Goal: Transaction & Acquisition: Purchase product/service

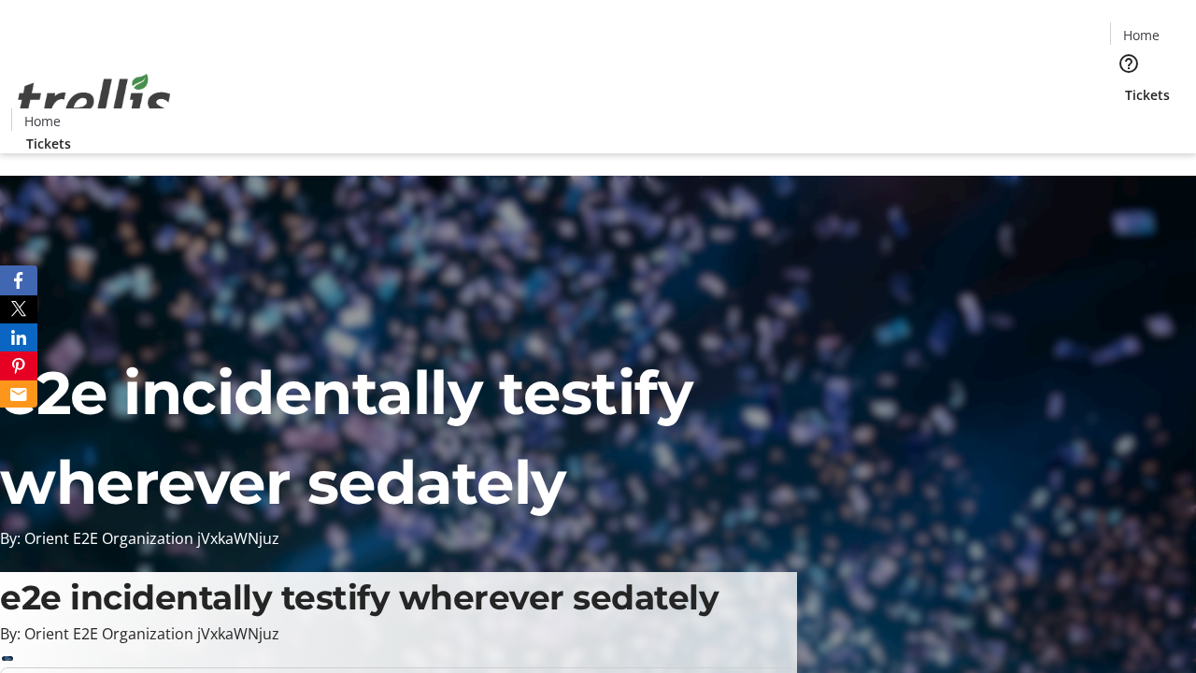
click at [1125, 85] on span "Tickets" at bounding box center [1147, 95] width 45 height 20
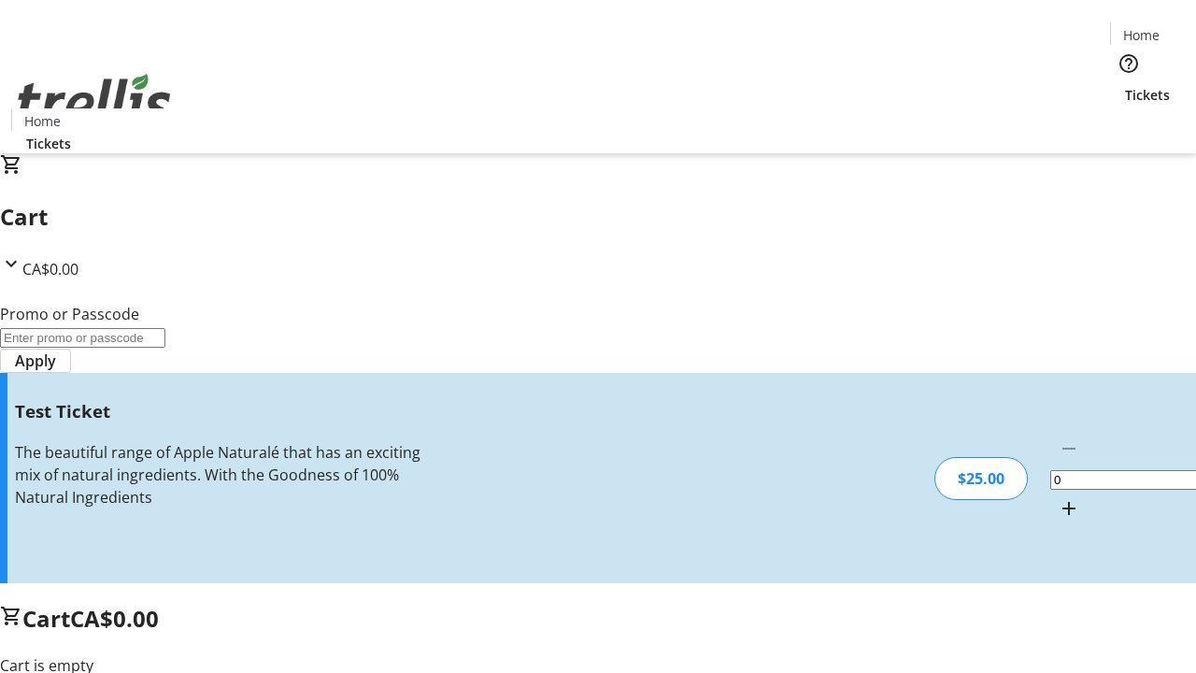
click at [1058, 497] on mat-icon "Increment by one" at bounding box center [1069, 508] width 22 height 22
type input "1"
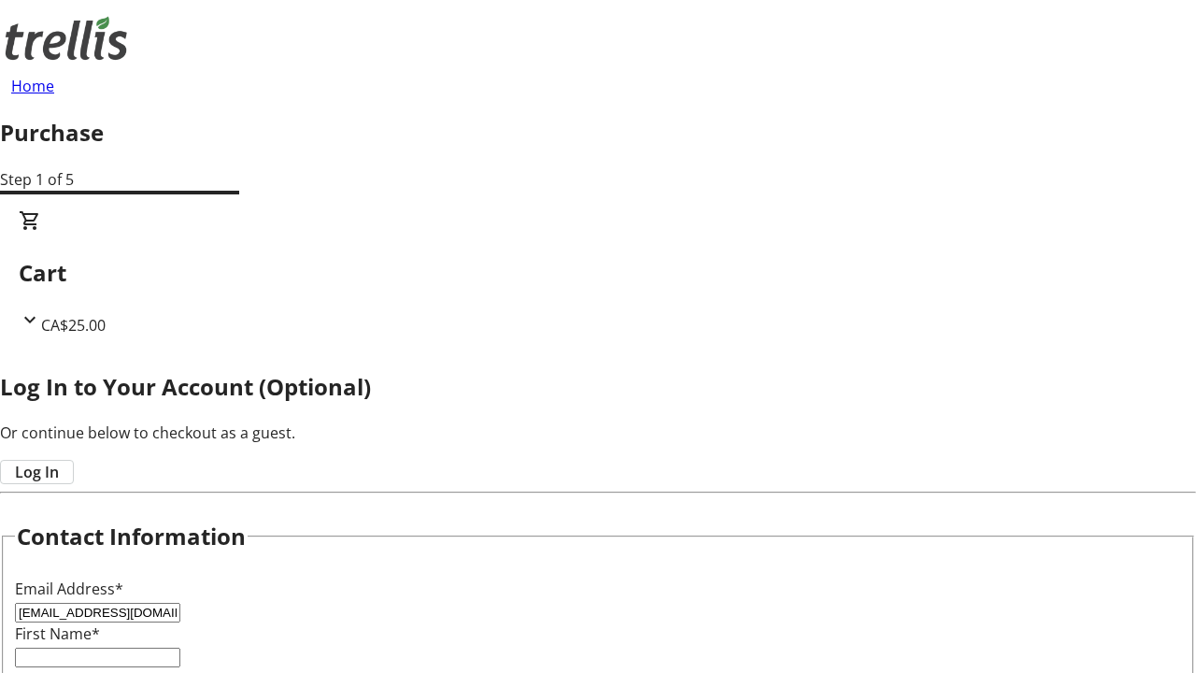
type input "[EMAIL_ADDRESS][DOMAIN_NAME]"
type input "Cristal"
type input "[PERSON_NAME]"
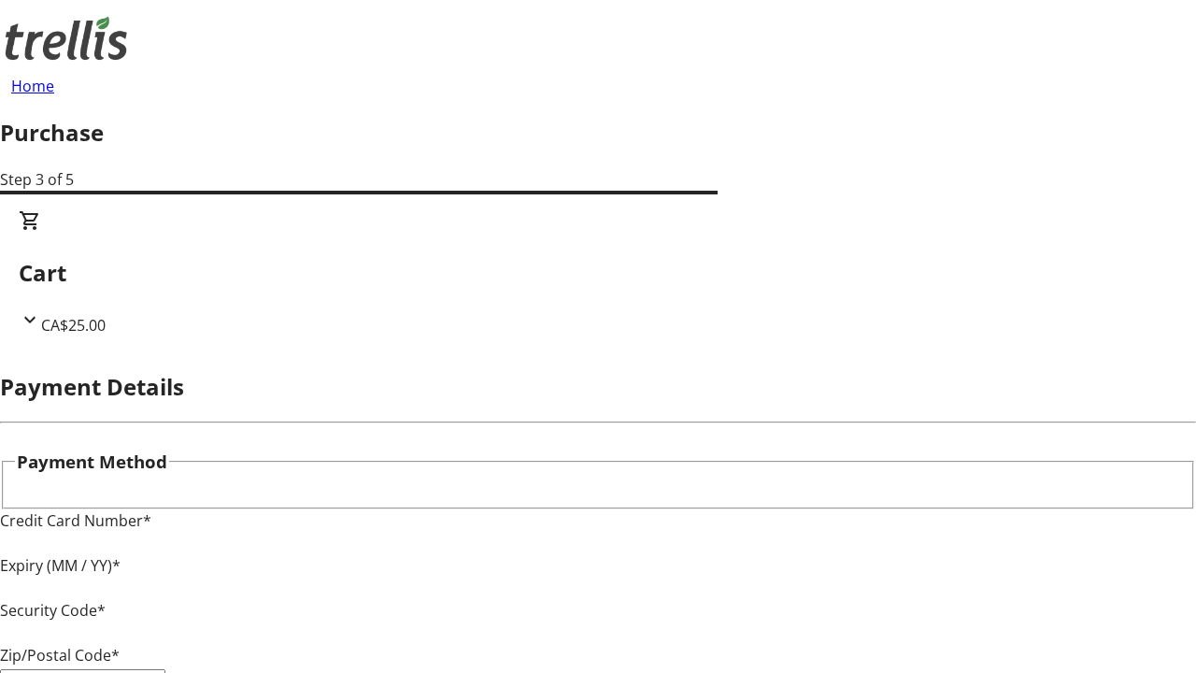
type input "V1Y 0C2"
